Goal: Task Accomplishment & Management: Manage account settings

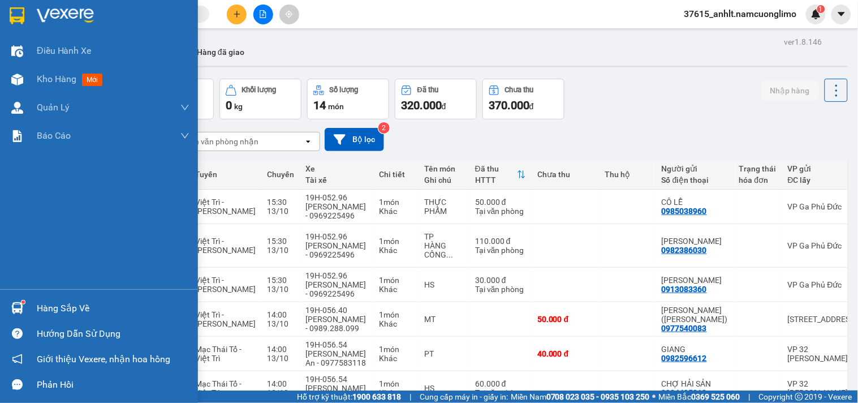
click at [52, 313] on div "Hàng sắp về" at bounding box center [113, 308] width 153 height 17
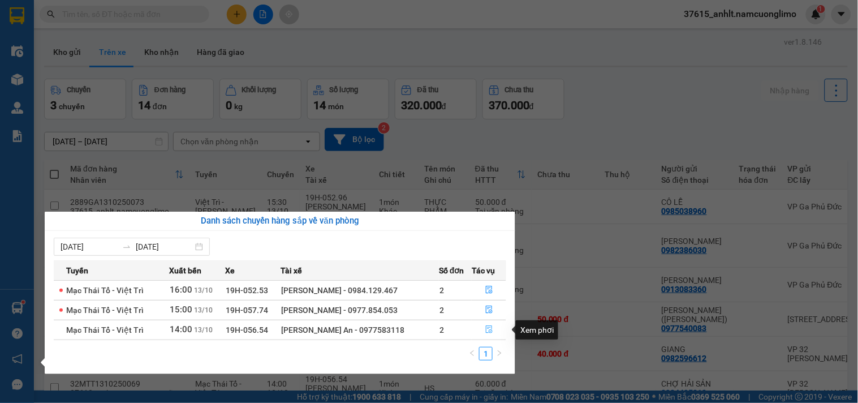
click at [489, 334] on span "file-done" at bounding box center [490, 329] width 8 height 9
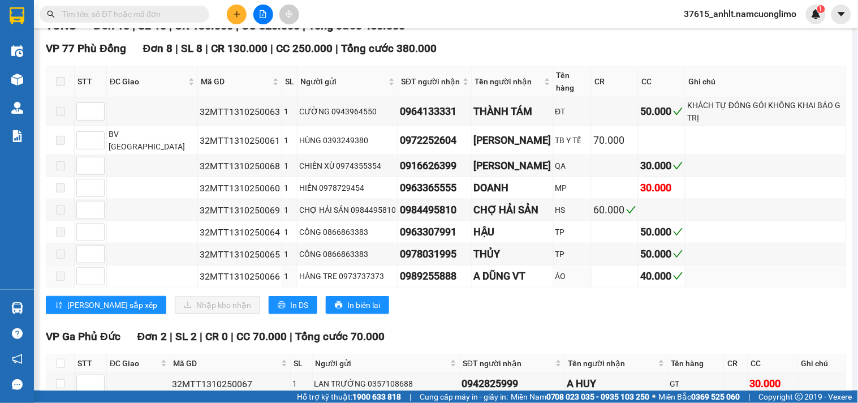
scroll to position [232, 0]
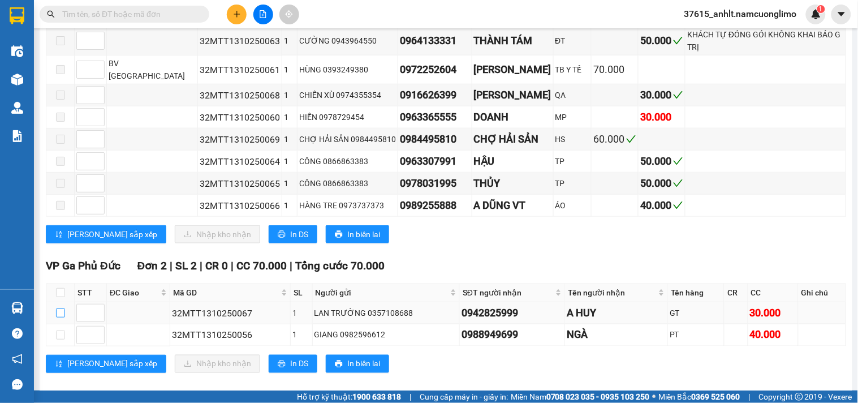
click at [59, 308] on input "checkbox" at bounding box center [60, 312] width 9 height 9
checkbox input "true"
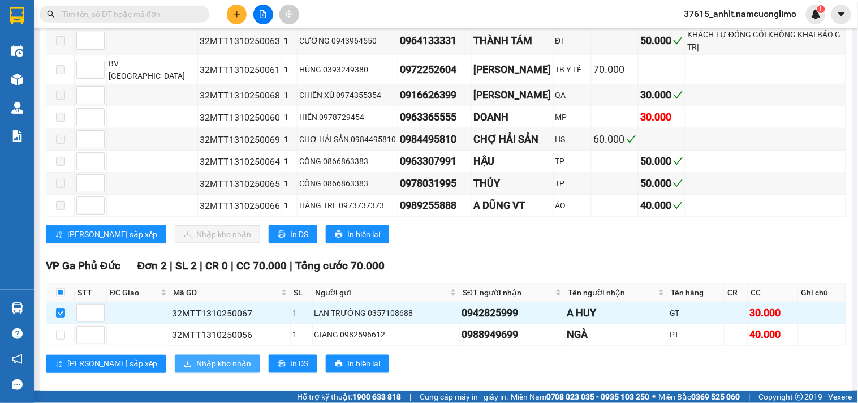
click at [196, 358] on span "Nhập kho nhận" at bounding box center [223, 364] width 55 height 12
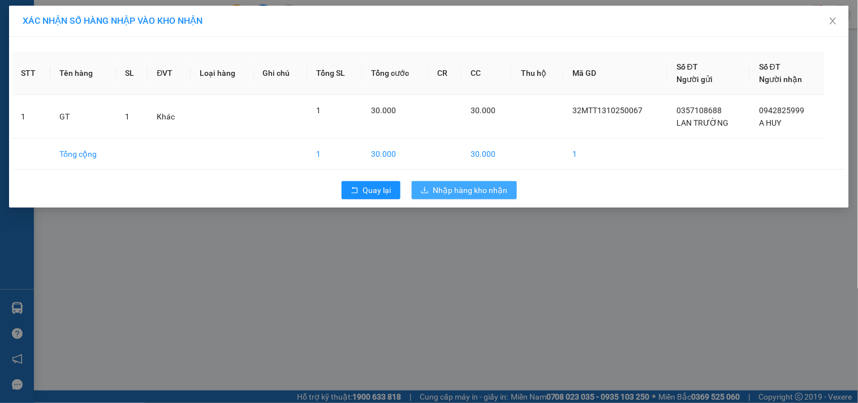
click at [475, 190] on span "Nhập hàng kho nhận" at bounding box center [470, 190] width 75 height 12
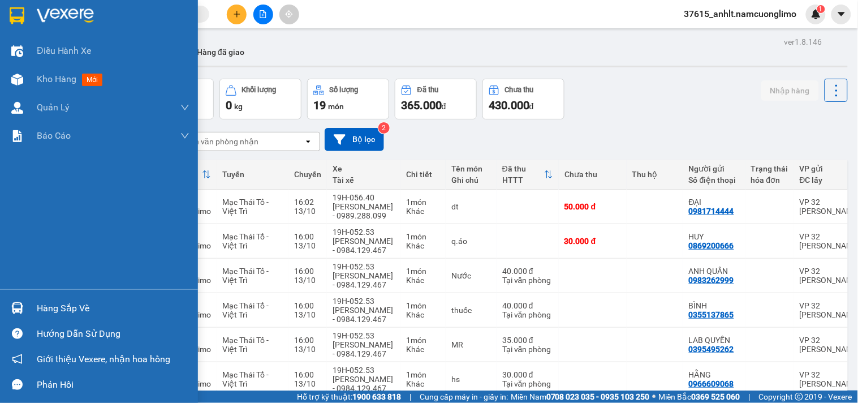
click at [61, 311] on div "Hàng sắp về" at bounding box center [113, 308] width 153 height 17
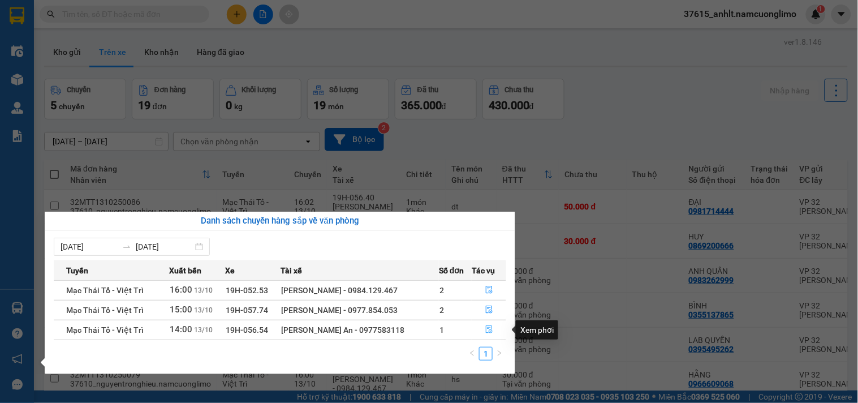
click at [490, 331] on icon "file-done" at bounding box center [490, 329] width 8 height 8
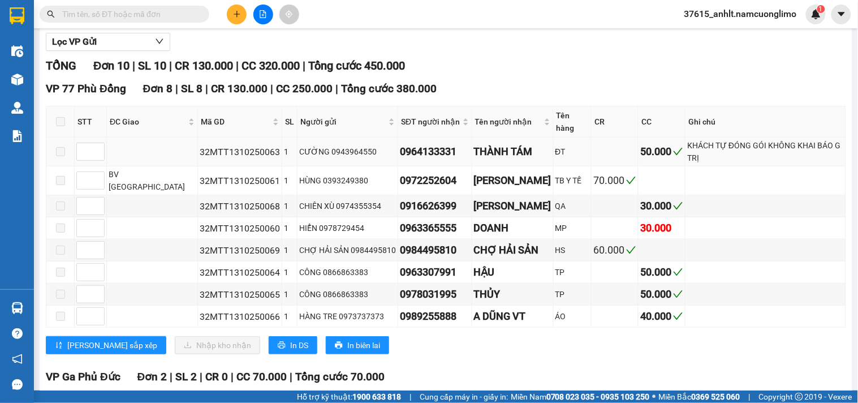
scroll to position [232, 0]
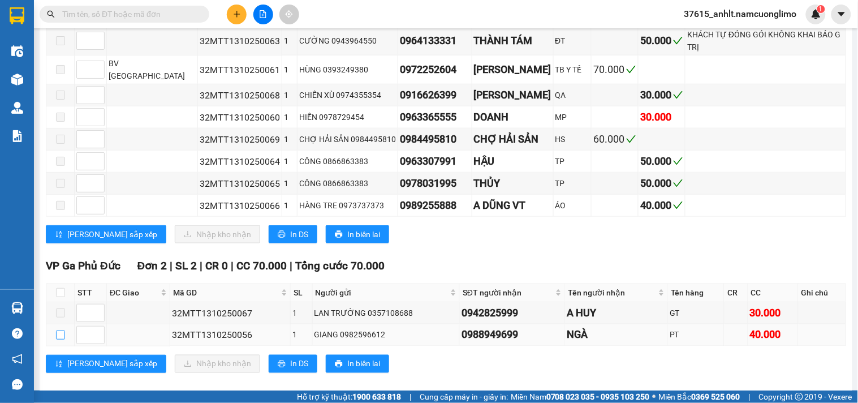
click at [56, 330] on input "checkbox" at bounding box center [60, 334] width 9 height 9
checkbox input "true"
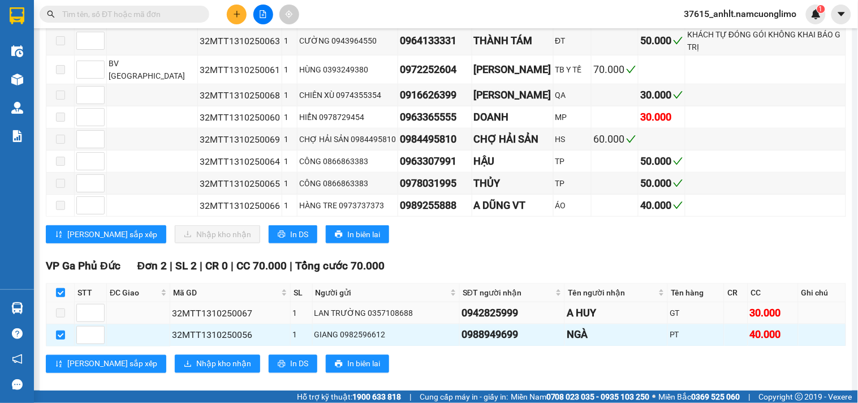
click at [60, 308] on span at bounding box center [60, 312] width 9 height 9
click at [196, 358] on span "Nhập kho nhận" at bounding box center [223, 364] width 55 height 12
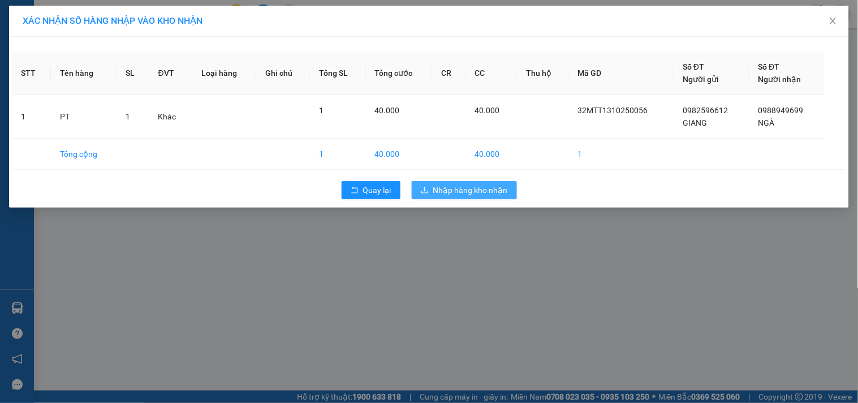
click at [487, 192] on span "Nhập hàng kho nhận" at bounding box center [470, 190] width 75 height 12
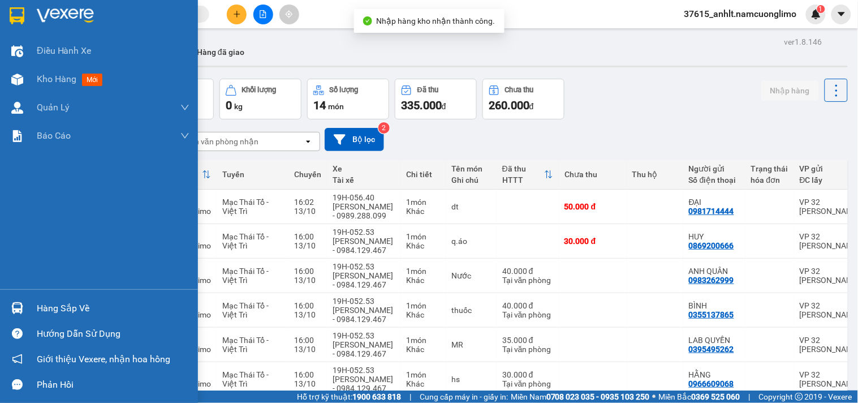
click at [61, 302] on div "Hàng sắp về" at bounding box center [113, 308] width 153 height 17
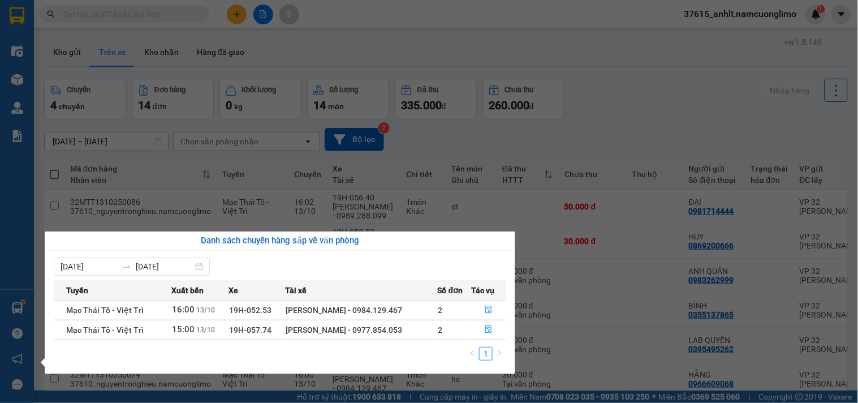
click at [626, 111] on section "Kết quả tìm kiếm ( 41 ) Bộ lọc Mã ĐH Trạng thái Món hàng Tổng cước Chưa cước Ng…" at bounding box center [429, 201] width 858 height 403
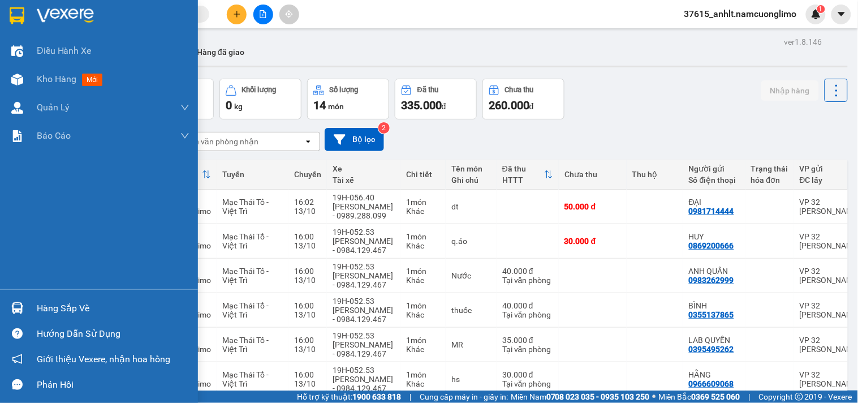
click at [12, 15] on img at bounding box center [17, 15] width 15 height 17
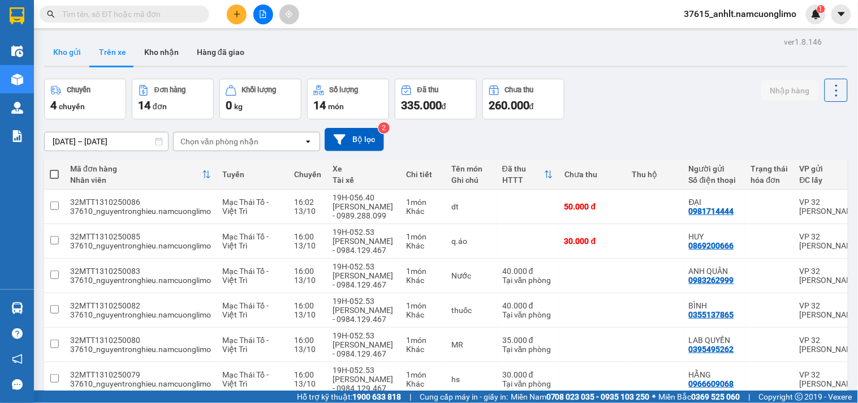
click at [55, 54] on button "Kho gửi" at bounding box center [67, 51] width 46 height 27
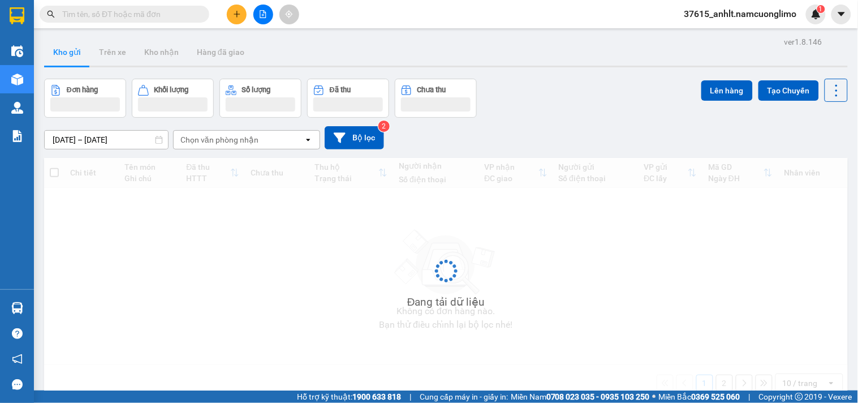
click at [55, 54] on button "Kho gửi" at bounding box center [67, 51] width 46 height 27
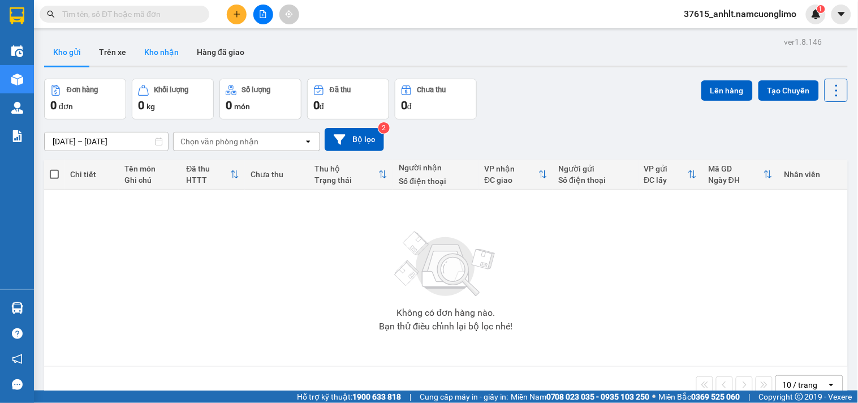
click at [160, 53] on button "Kho nhận" at bounding box center [161, 51] width 53 height 27
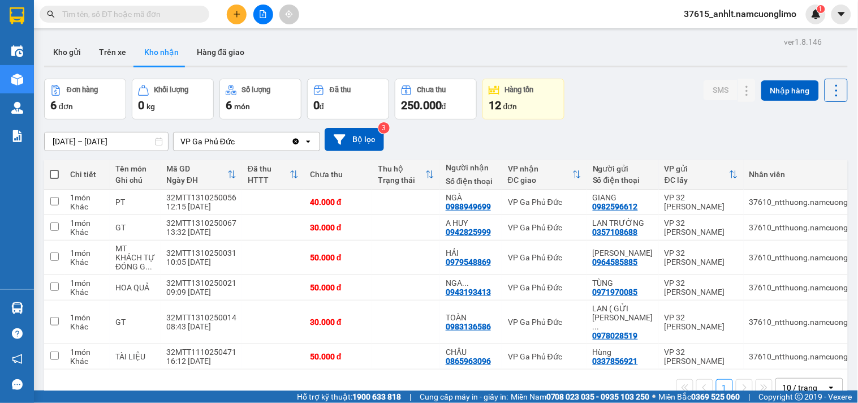
drag, startPoint x: 431, startPoint y: 38, endPoint x: 59, endPoint y: 85, distance: 375.3
click at [430, 37] on div "ver 1.8.146 Kho gửi Trên xe Kho nhận Hàng đã giao Đơn hàng 6 đơn Khối lượng 0 k…" at bounding box center [446, 235] width 813 height 403
click at [357, 53] on div "Kho gửi Trên xe Kho nhận Hàng đã giao" at bounding box center [446, 53] width 804 height 30
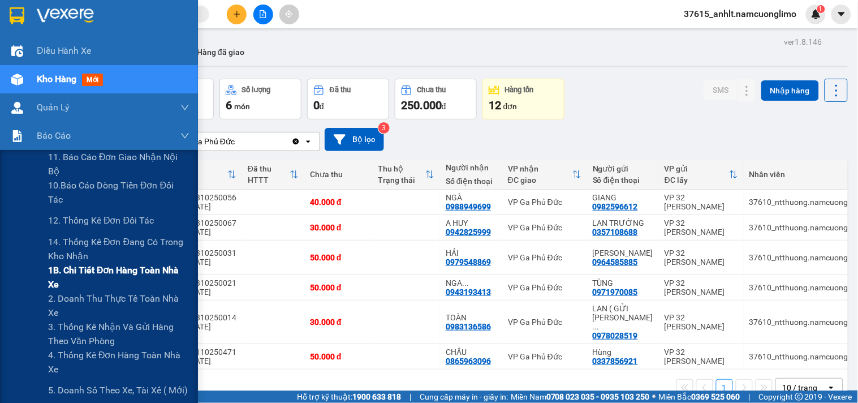
click at [87, 270] on span "1B. Chi tiết đơn hàng toàn nhà xe" at bounding box center [118, 277] width 141 height 28
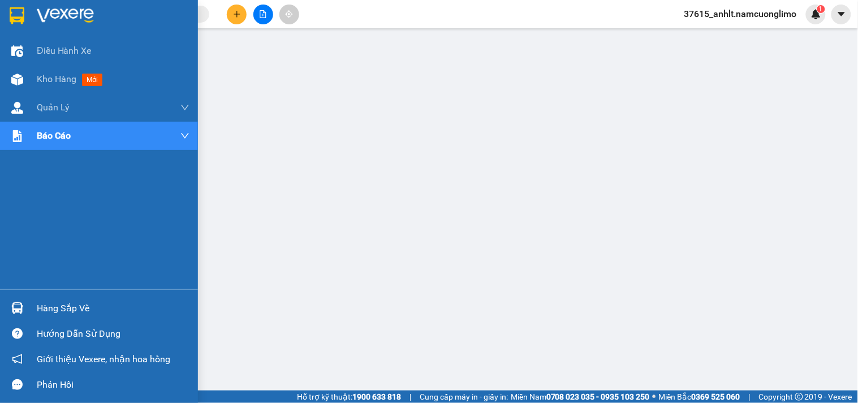
click at [14, 22] on img at bounding box center [17, 15] width 15 height 17
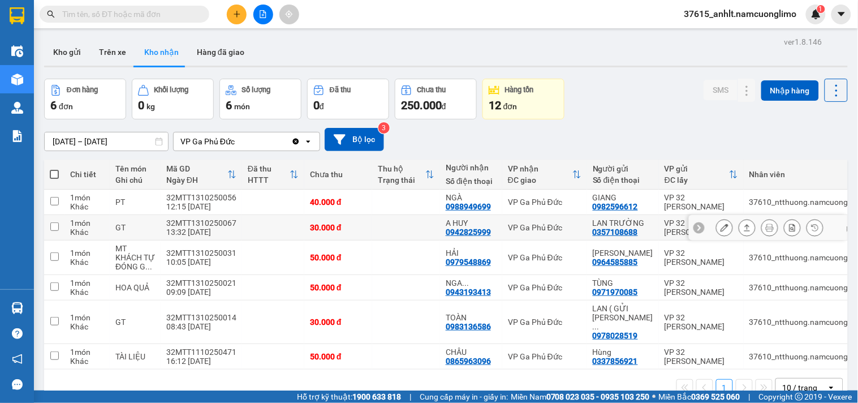
click at [54, 229] on input "checkbox" at bounding box center [54, 226] width 8 height 8
checkbox input "true"
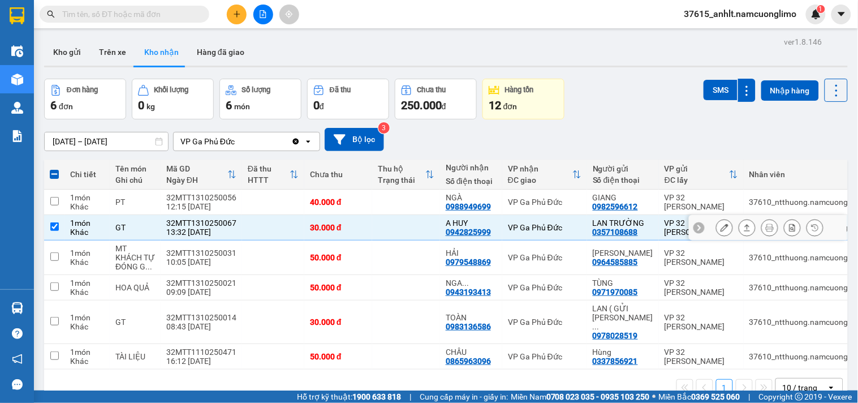
click at [721, 229] on icon at bounding box center [725, 228] width 8 height 8
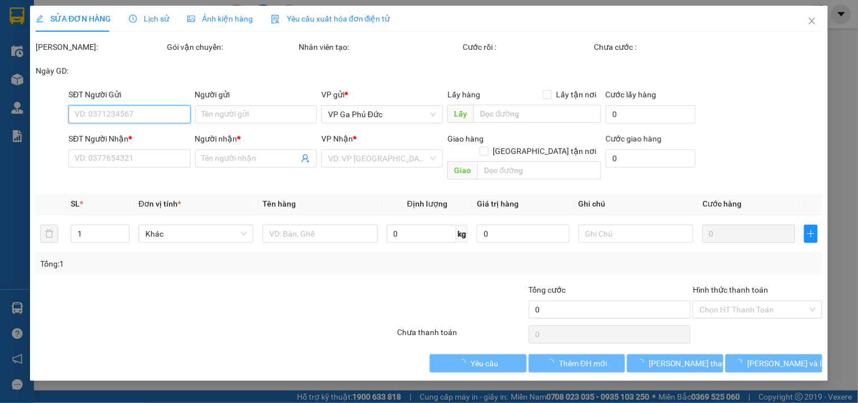
type input "0357108688"
type input "LAN TRƯỜNG"
type input "0942825999"
type input "A HUY"
type input "30.000"
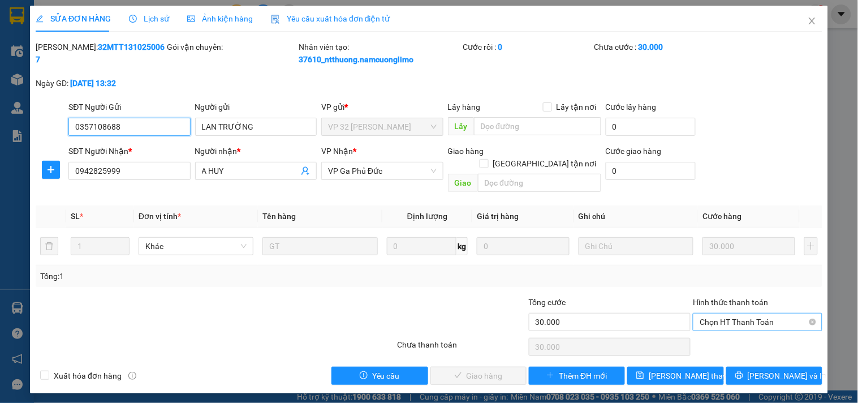
click at [727, 313] on span "Chọn HT Thanh Toán" at bounding box center [757, 321] width 115 height 17
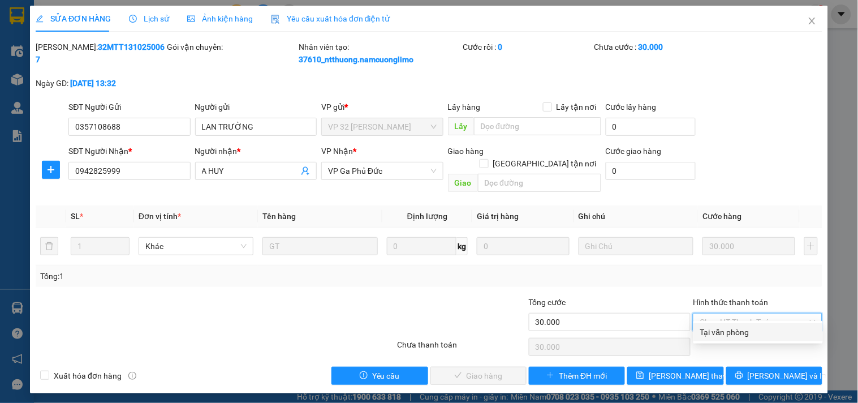
click at [725, 330] on div "Tại văn phòng" at bounding box center [759, 332] width 116 height 12
type input "0"
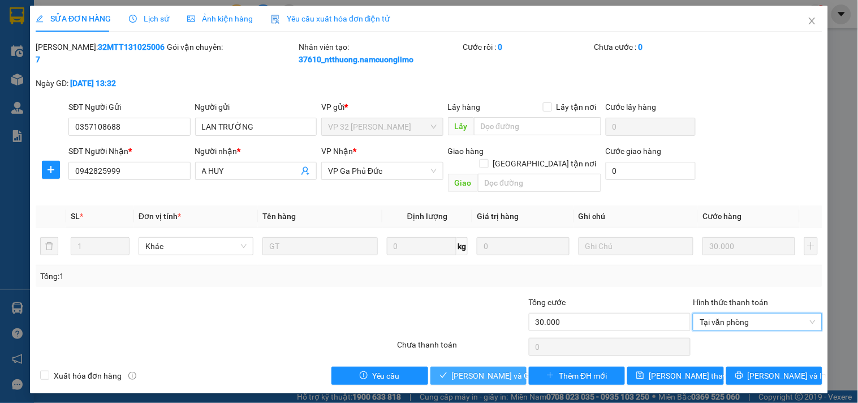
click at [484, 370] on span "[PERSON_NAME] và Giao hàng" at bounding box center [506, 376] width 109 height 12
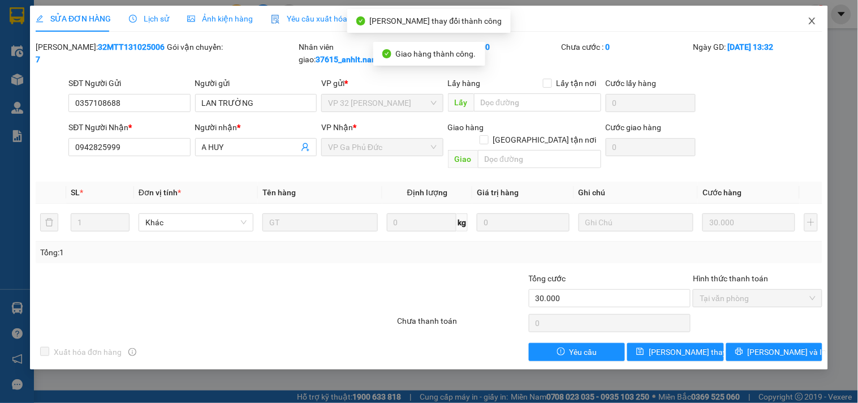
click at [813, 21] on icon "close" at bounding box center [812, 21] width 6 height 7
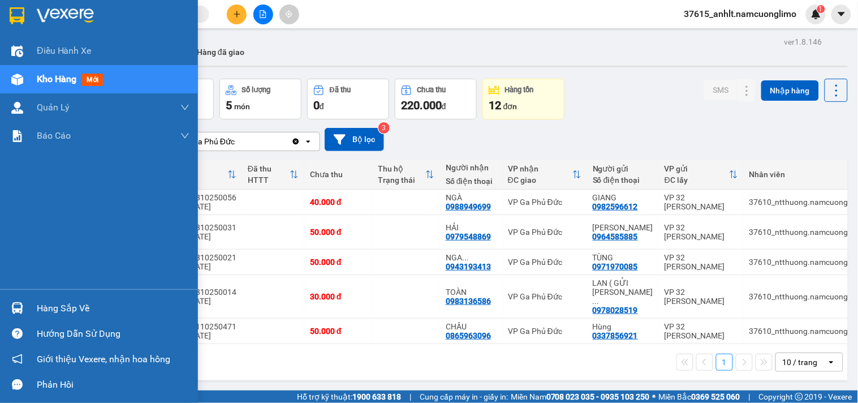
drag, startPoint x: 37, startPoint y: 308, endPoint x: 270, endPoint y: 388, distance: 247.0
click at [37, 309] on div "Hàng sắp về" at bounding box center [113, 308] width 153 height 17
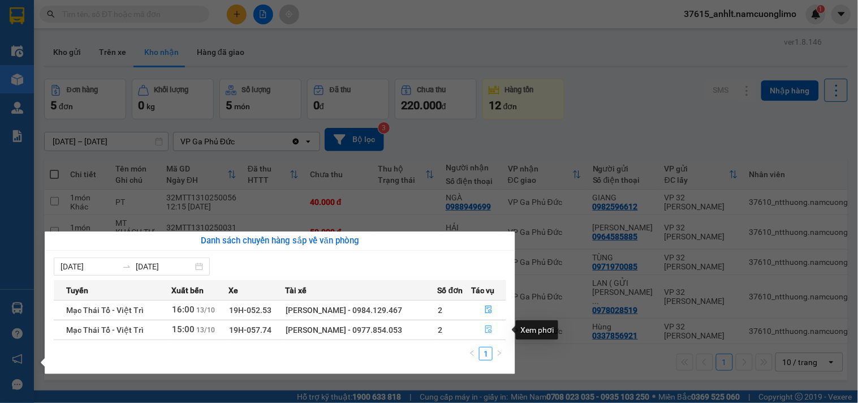
click at [491, 330] on icon "file-done" at bounding box center [489, 329] width 7 height 8
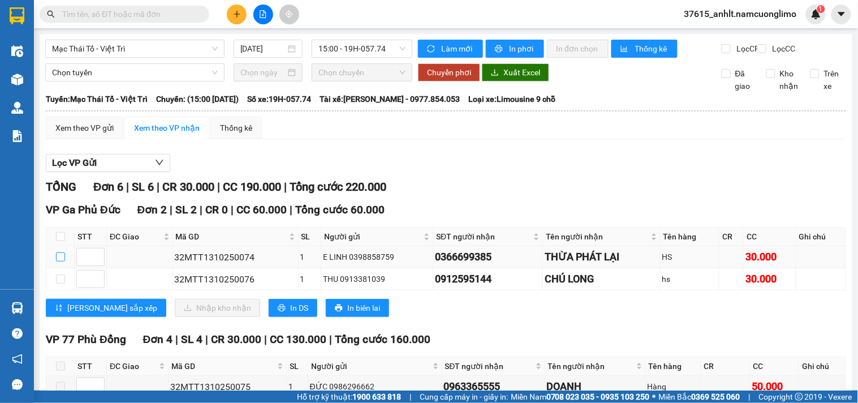
click at [59, 261] on input "checkbox" at bounding box center [60, 256] width 9 height 9
checkbox input "true"
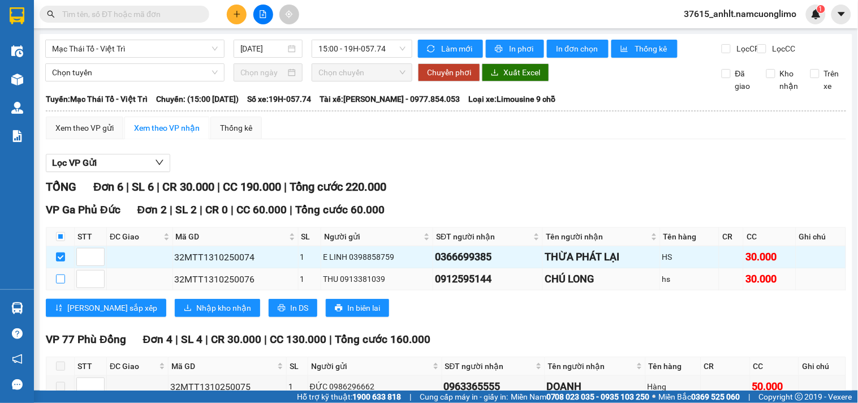
click at [61, 284] on input "checkbox" at bounding box center [60, 278] width 9 height 9
checkbox input "true"
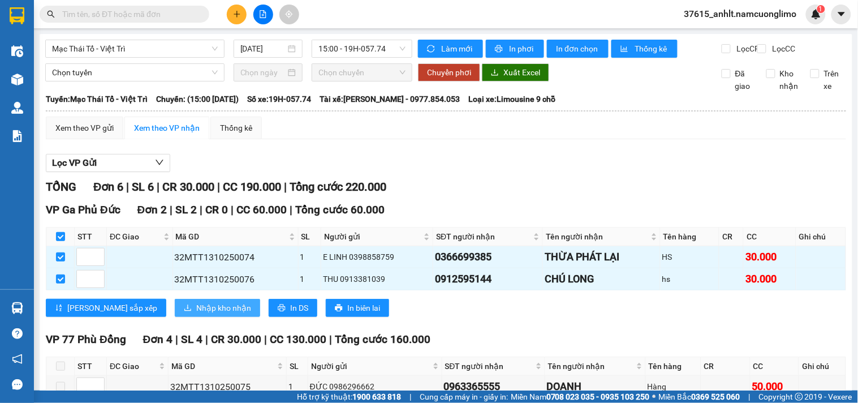
click at [196, 314] on span "Nhập kho nhận" at bounding box center [223, 308] width 55 height 12
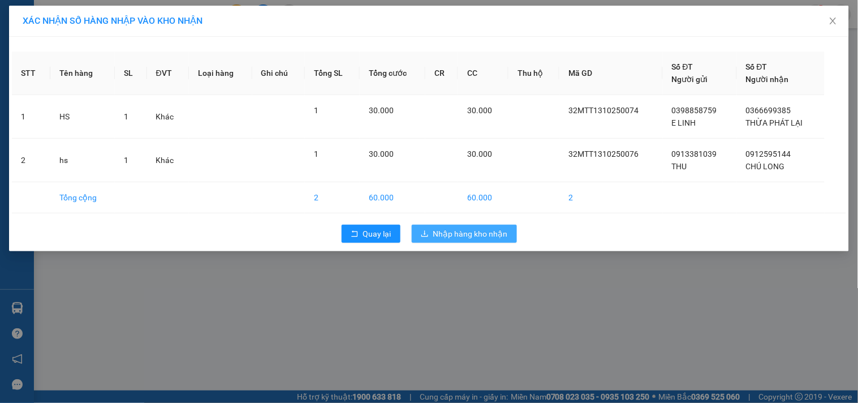
click at [494, 231] on span "Nhập hàng kho nhận" at bounding box center [470, 233] width 75 height 12
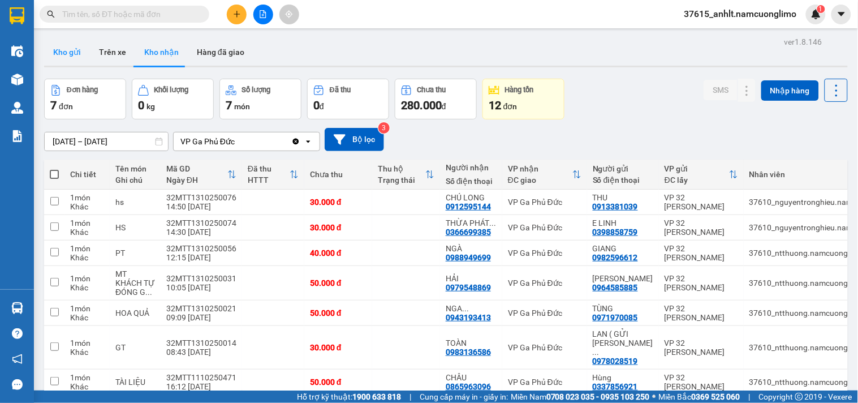
click at [65, 52] on button "Kho gửi" at bounding box center [67, 51] width 46 height 27
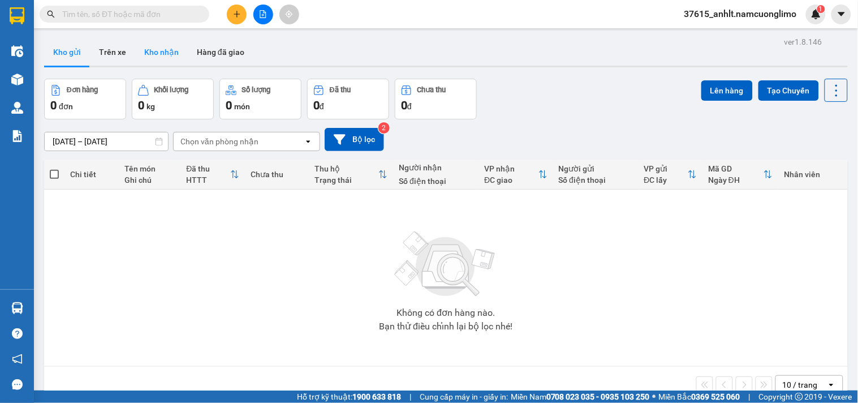
click at [154, 54] on button "Kho nhận" at bounding box center [161, 51] width 53 height 27
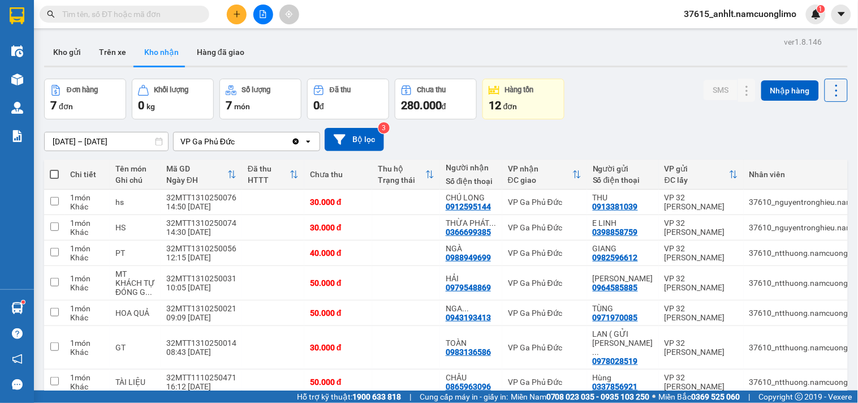
click at [159, 54] on button "Kho nhận" at bounding box center [161, 51] width 53 height 27
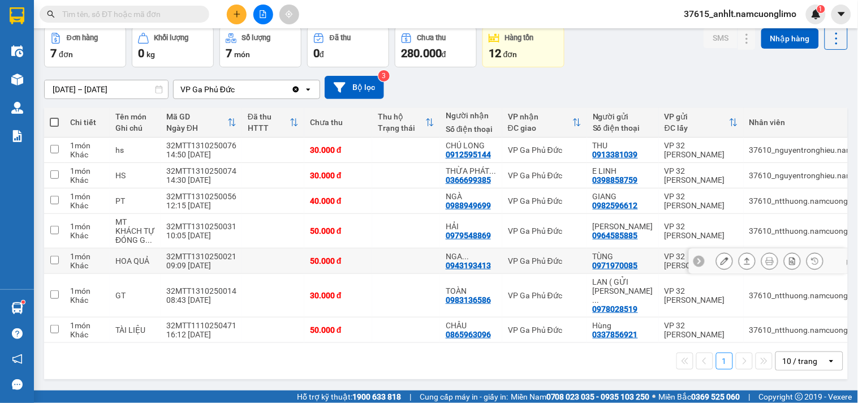
click at [54, 259] on input "checkbox" at bounding box center [54, 260] width 8 height 8
checkbox input "true"
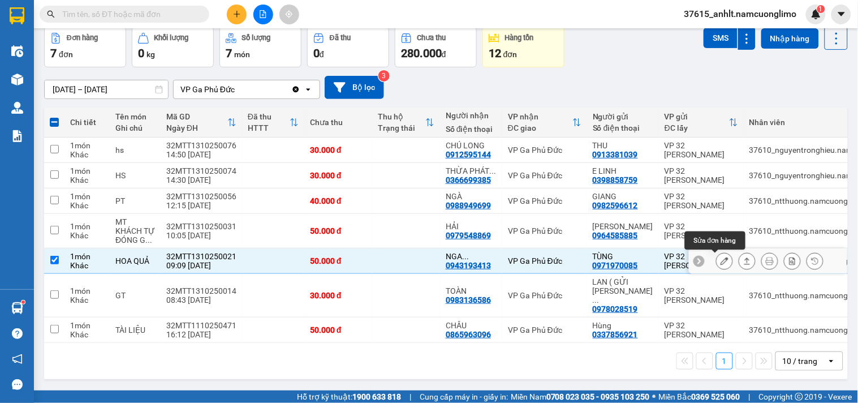
click at [721, 264] on icon at bounding box center [725, 261] width 8 height 8
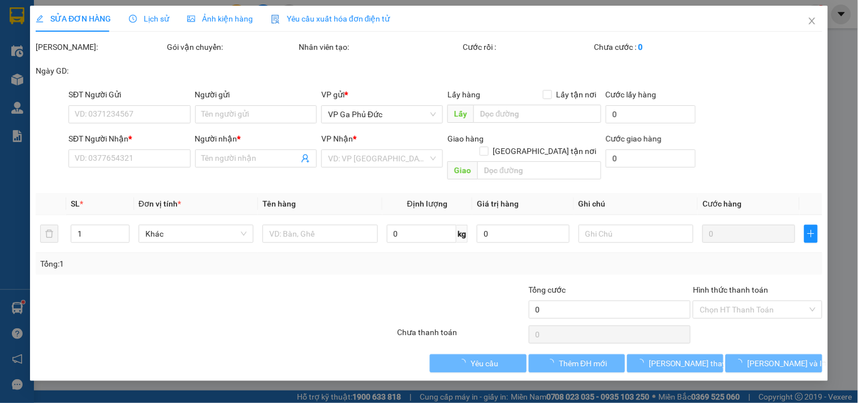
type input "0971970085"
type input "TÙNG"
type input "0943193413"
type input "NGA 0962534584"
type input "50.000"
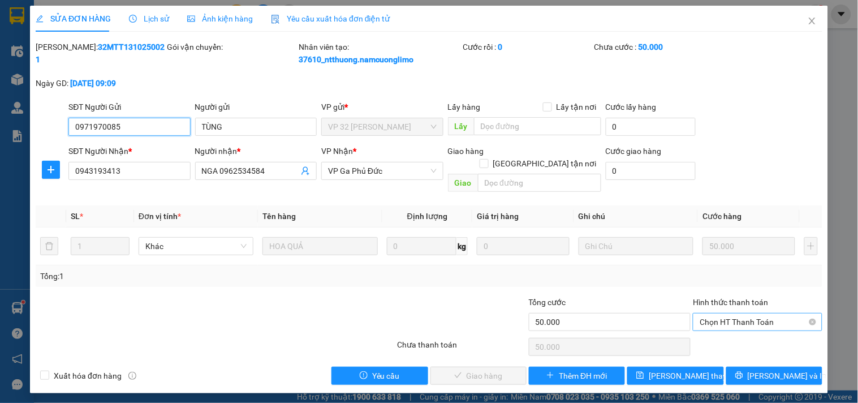
click at [742, 313] on span "Chọn HT Thanh Toán" at bounding box center [757, 321] width 115 height 17
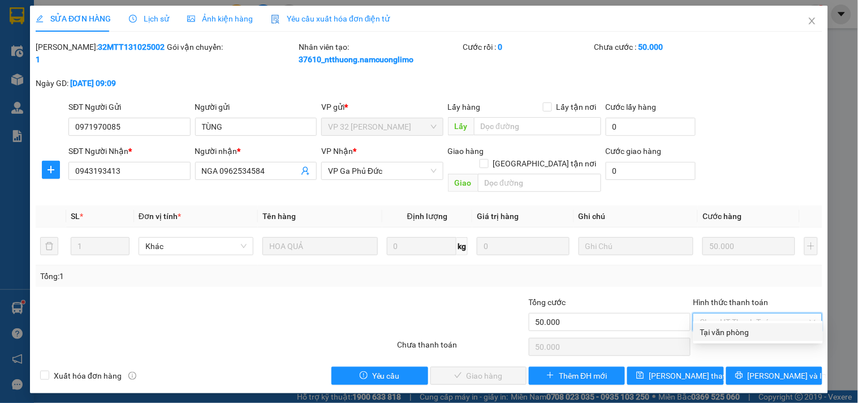
click at [746, 335] on div "Tại văn phòng" at bounding box center [759, 332] width 116 height 12
type input "0"
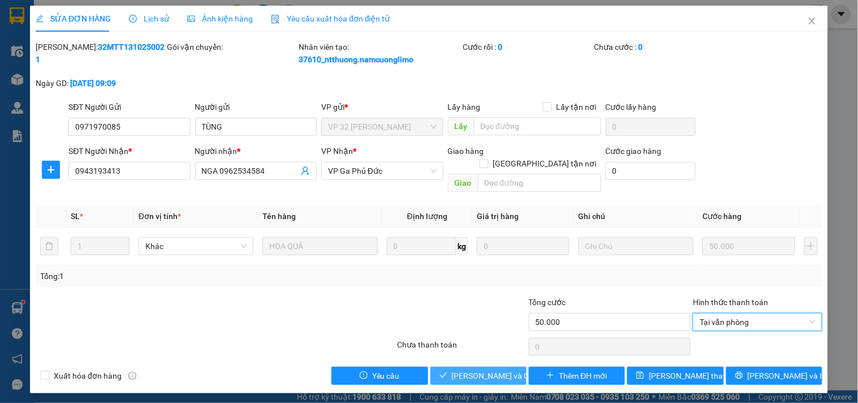
click at [476, 370] on span "[PERSON_NAME] và Giao hàng" at bounding box center [506, 376] width 109 height 12
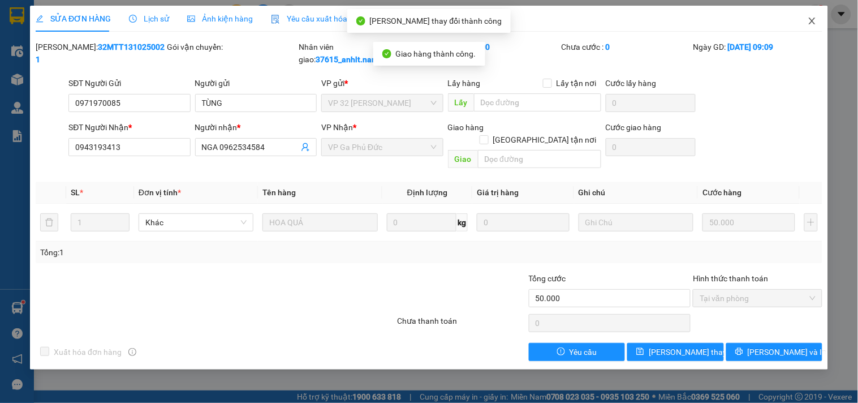
click at [811, 19] on icon "close" at bounding box center [812, 21] width 6 height 7
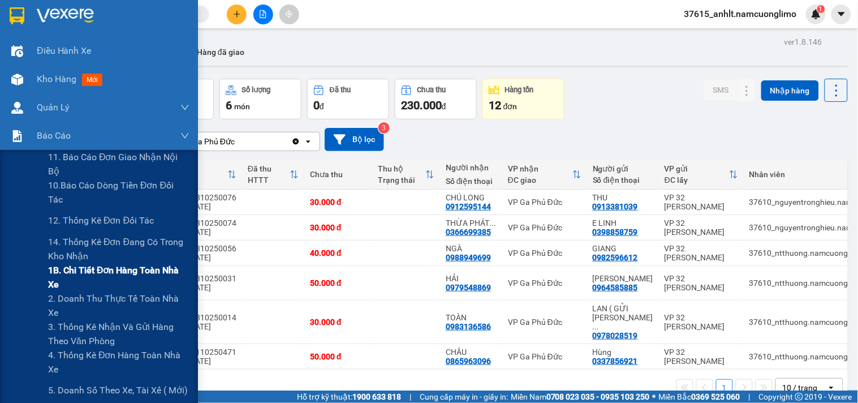
click at [100, 270] on span "1B. Chi tiết đơn hàng toàn nhà xe" at bounding box center [118, 277] width 141 height 28
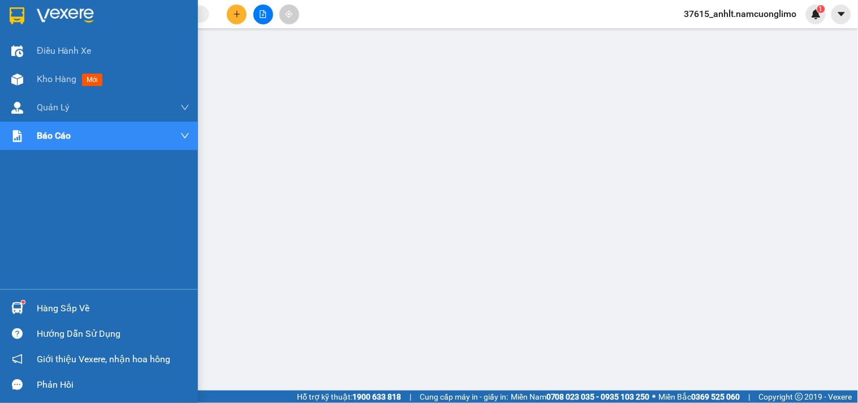
click at [20, 14] on img at bounding box center [17, 15] width 15 height 17
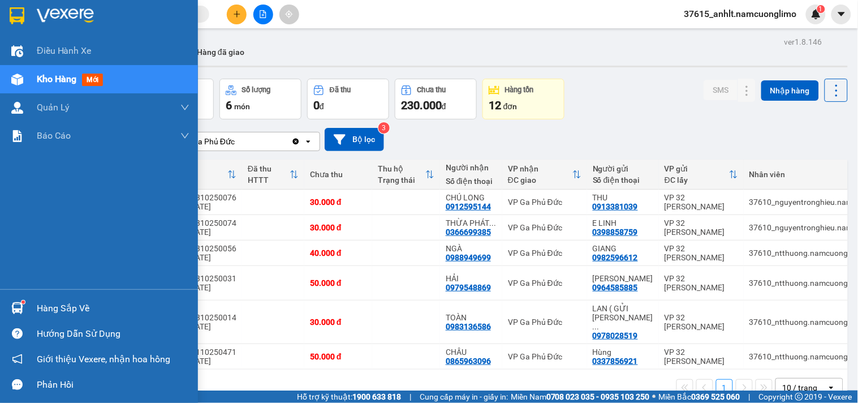
click at [53, 310] on div "Hàng sắp về" at bounding box center [113, 308] width 153 height 17
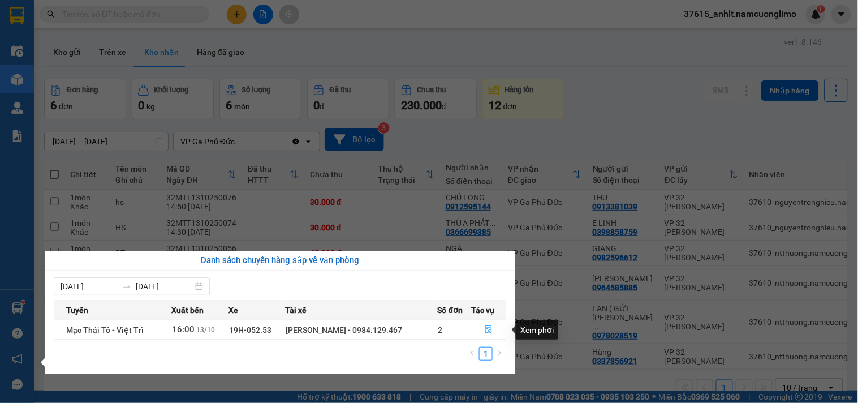
click at [487, 326] on icon "file-done" at bounding box center [489, 329] width 8 height 8
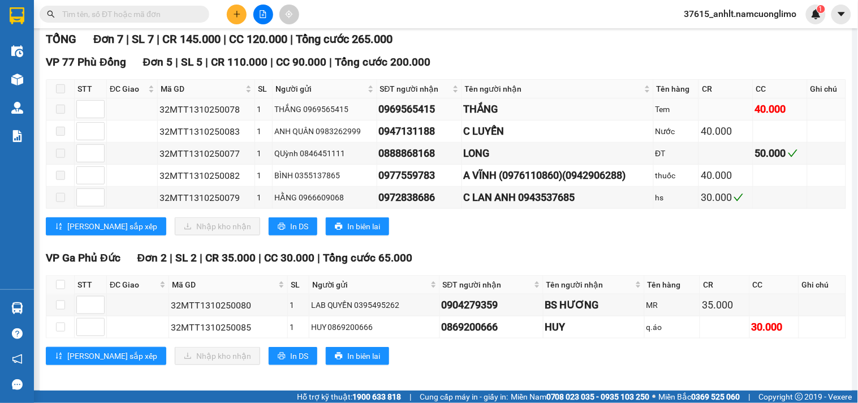
scroll to position [165, 0]
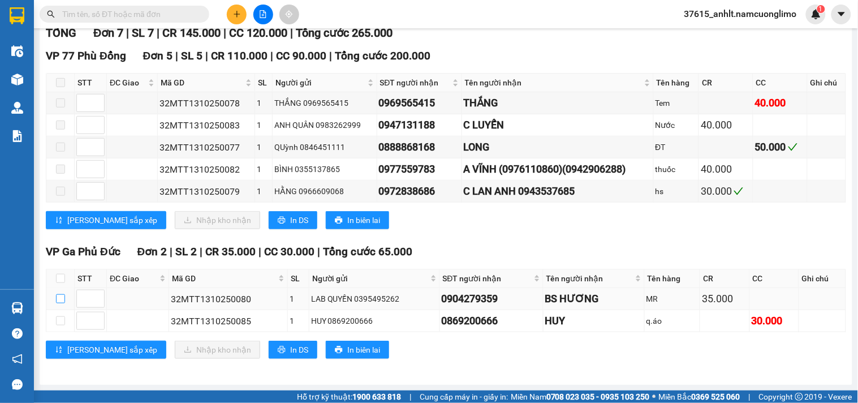
click at [59, 298] on input "checkbox" at bounding box center [60, 298] width 9 height 9
checkbox input "true"
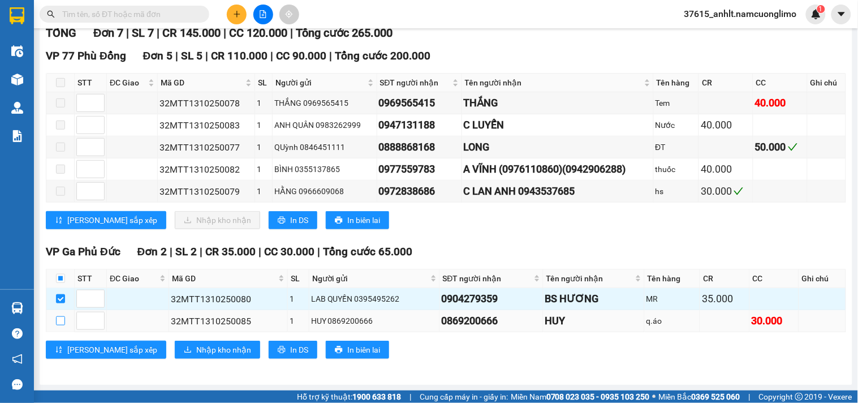
click at [59, 321] on input "checkbox" at bounding box center [60, 320] width 9 height 9
checkbox input "true"
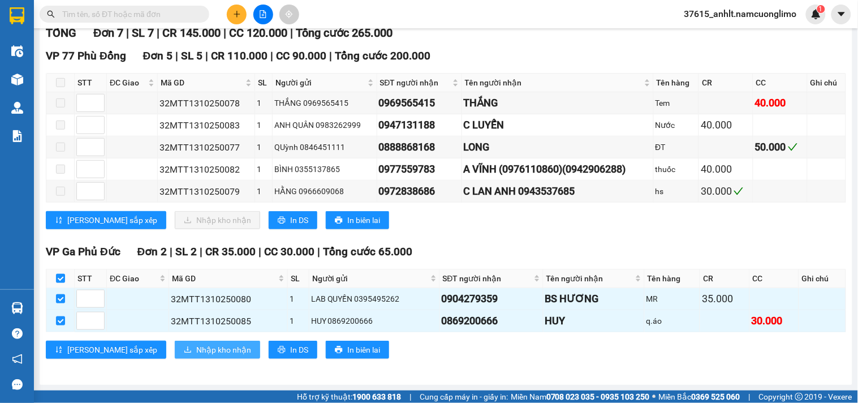
click at [196, 355] on span "Nhập kho nhận" at bounding box center [223, 349] width 55 height 12
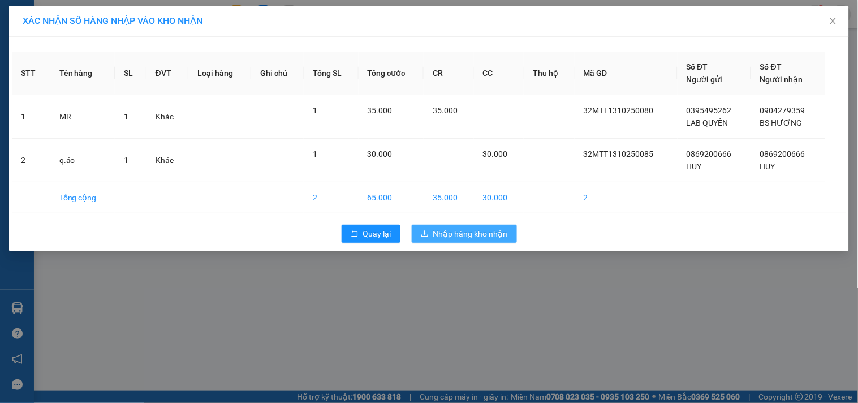
click at [466, 240] on button "Nhập hàng kho nhận" at bounding box center [464, 234] width 105 height 18
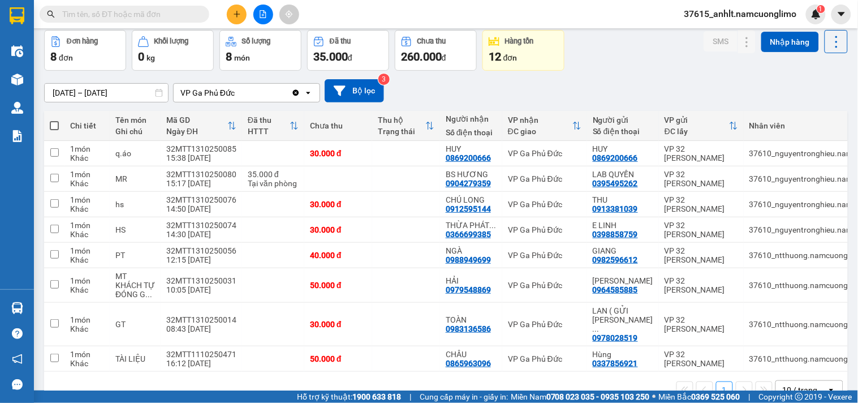
scroll to position [63, 0]
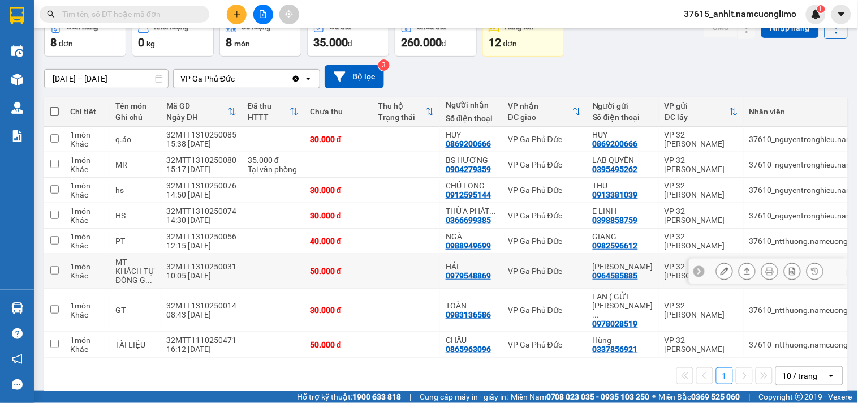
click at [54, 270] on input "checkbox" at bounding box center [54, 270] width 8 height 8
checkbox input "true"
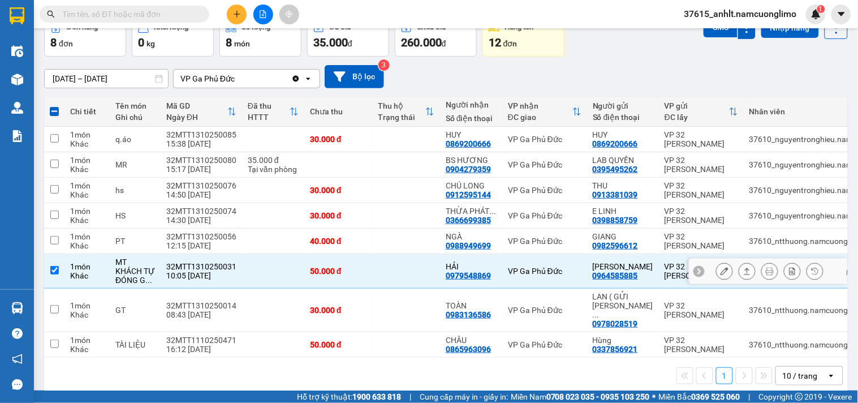
click at [721, 274] on icon at bounding box center [725, 271] width 8 height 8
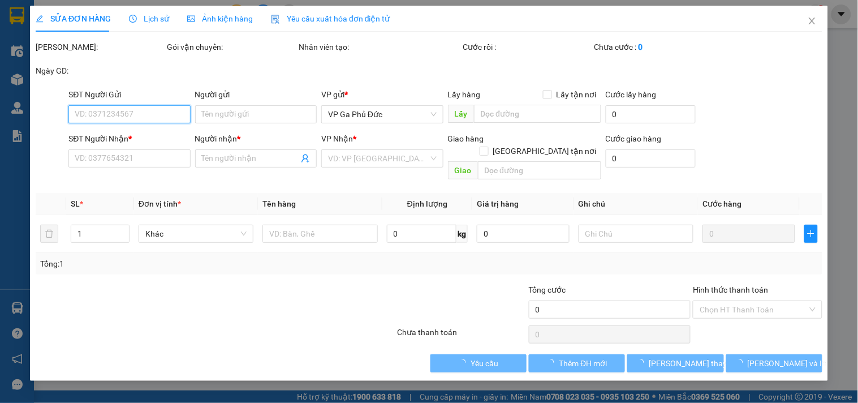
type input "0964585885"
type input "[PERSON_NAME]"
type input "0979548869"
type input "HẢI"
type input "50.000"
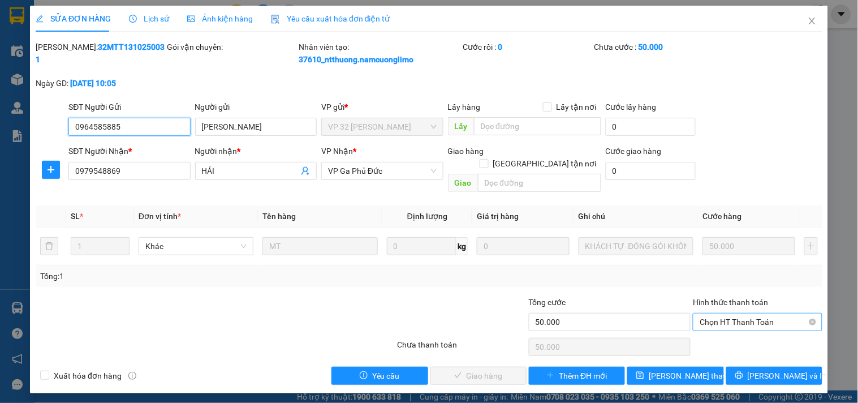
click at [764, 313] on span "Chọn HT Thanh Toán" at bounding box center [757, 321] width 115 height 17
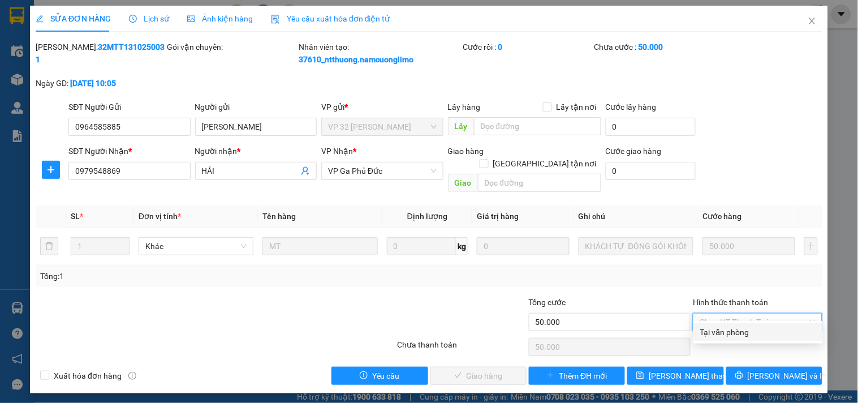
click at [708, 336] on div "Tại văn phòng" at bounding box center [759, 332] width 116 height 12
type input "0"
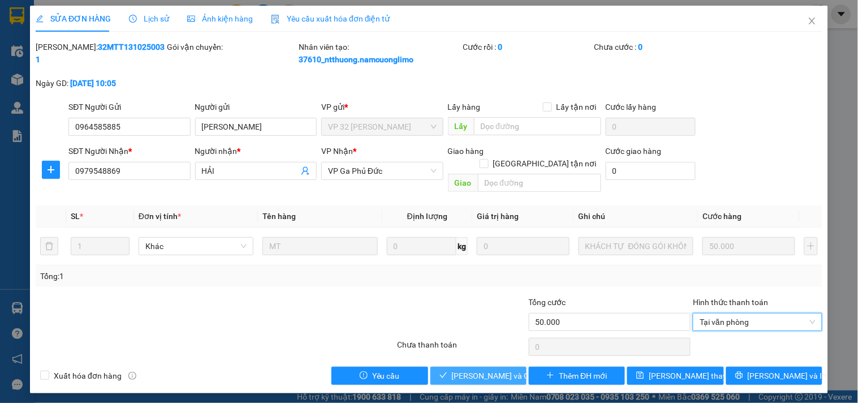
click at [497, 370] on span "[PERSON_NAME] và Giao hàng" at bounding box center [506, 376] width 109 height 12
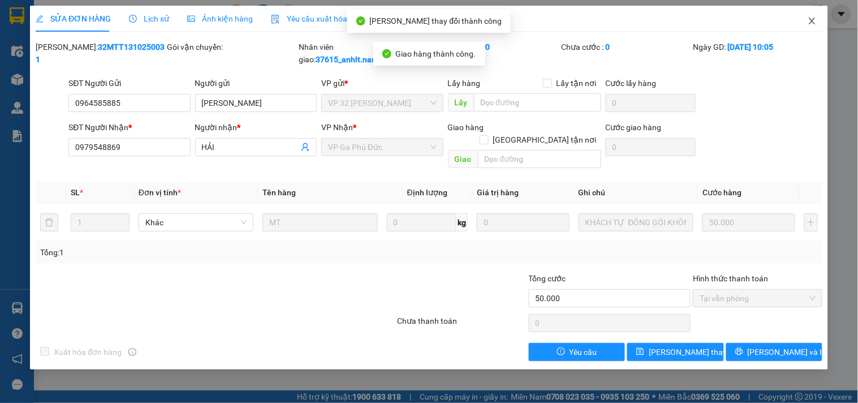
click at [816, 22] on icon "close" at bounding box center [812, 20] width 9 height 9
